Goal: Task Accomplishment & Management: Manage account settings

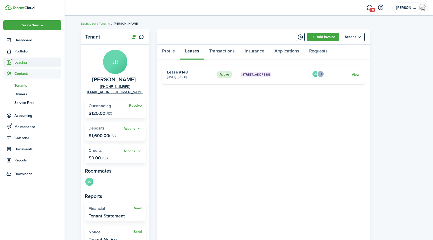
click at [22, 61] on span "Leasing" at bounding box center [37, 62] width 47 height 5
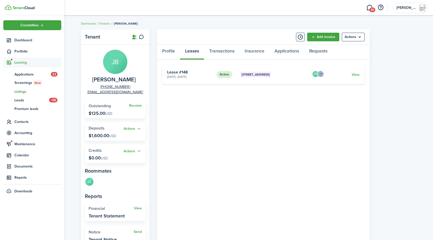
click at [20, 91] on span "Listings" at bounding box center [37, 91] width 47 height 5
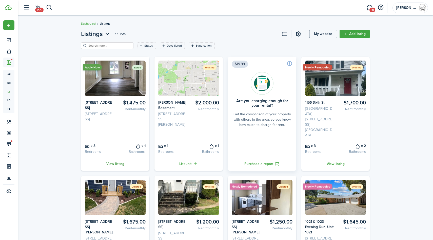
click at [115, 157] on link "View listing" at bounding box center [115, 164] width 68 height 14
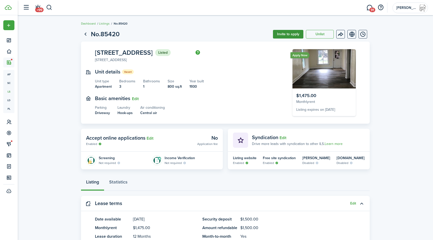
click at [290, 34] on button "Invite to apply" at bounding box center [288, 34] width 30 height 9
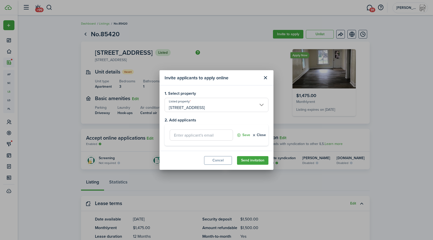
click at [201, 131] on input "text" at bounding box center [201, 134] width 63 height 11
paste input "[EMAIL_ADDRESS][DOMAIN_NAME]"
type input "[EMAIL_ADDRESS][DOMAIN_NAME]"
click at [251, 159] on button "Send invitation" at bounding box center [252, 160] width 31 height 9
click at [251, 162] on button "Send invitation" at bounding box center [252, 160] width 31 height 9
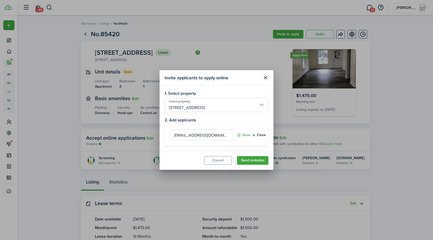
click at [212, 129] on input "[EMAIL_ADDRESS][DOMAIN_NAME]" at bounding box center [201, 134] width 63 height 11
click at [215, 133] on input "[EMAIL_ADDRESS][DOMAIN_NAME]" at bounding box center [201, 134] width 63 height 11
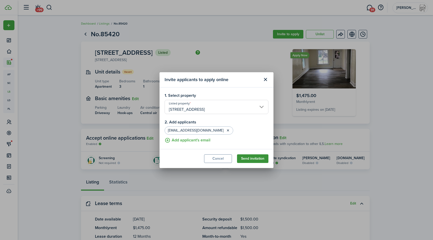
click at [252, 159] on button "Send invitation" at bounding box center [252, 158] width 31 height 9
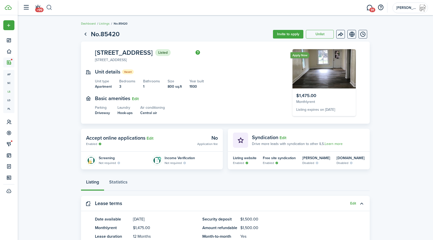
click at [50, 8] on button "button" at bounding box center [49, 7] width 6 height 9
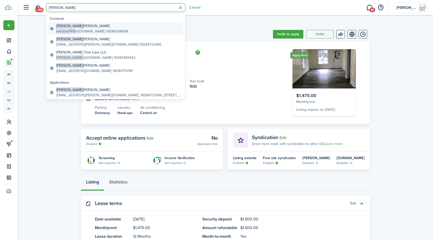
type input "[PERSON_NAME]"
click at [76, 26] on global-search-item-title "[PERSON_NAME]" at bounding box center [92, 25] width 72 height 5
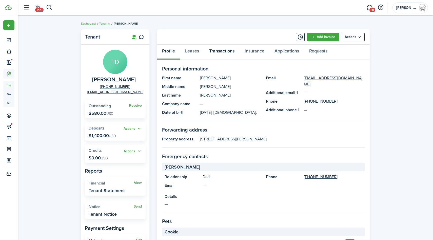
click at [224, 51] on link "Transactions" at bounding box center [221, 52] width 35 height 15
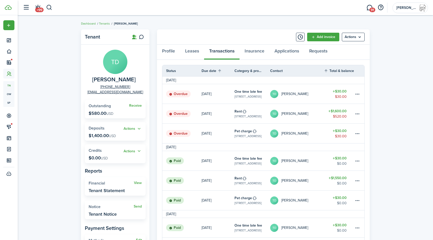
click at [341, 116] on table-amount-description "$520.00" at bounding box center [340, 116] width 14 height 5
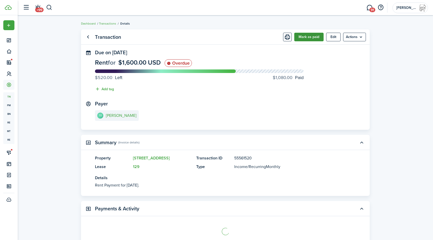
click at [309, 39] on button "Mark as paid" at bounding box center [308, 37] width 29 height 9
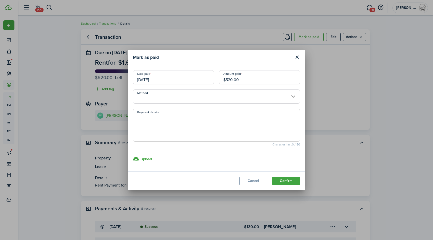
click at [174, 74] on input "[DATE]" at bounding box center [173, 77] width 81 height 14
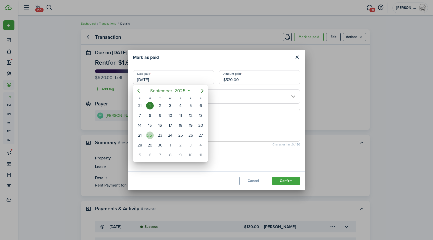
click at [149, 137] on div "22" at bounding box center [150, 136] width 8 height 8
type input "[DATE]"
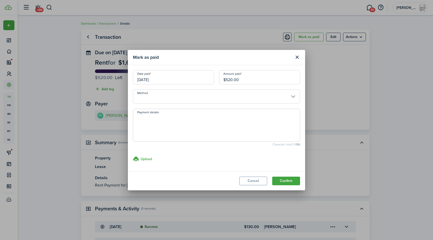
click at [251, 78] on input "$520.00" at bounding box center [259, 77] width 81 height 14
type input "$50.00"
click at [205, 94] on input "Method" at bounding box center [216, 96] width 167 height 14
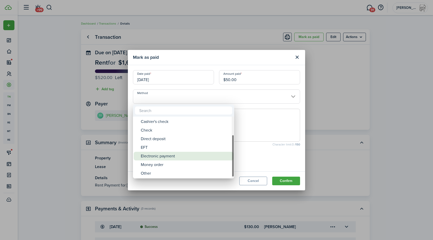
click at [162, 159] on div "Electronic payment" at bounding box center [186, 156] width 90 height 9
type input "Electronic payment"
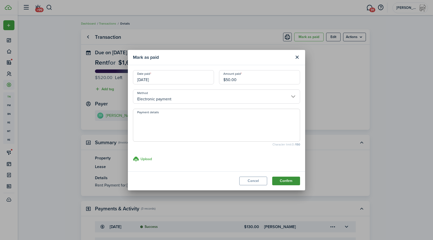
click at [291, 181] on button "Confirm" at bounding box center [286, 181] width 28 height 9
